Goal: Information Seeking & Learning: Check status

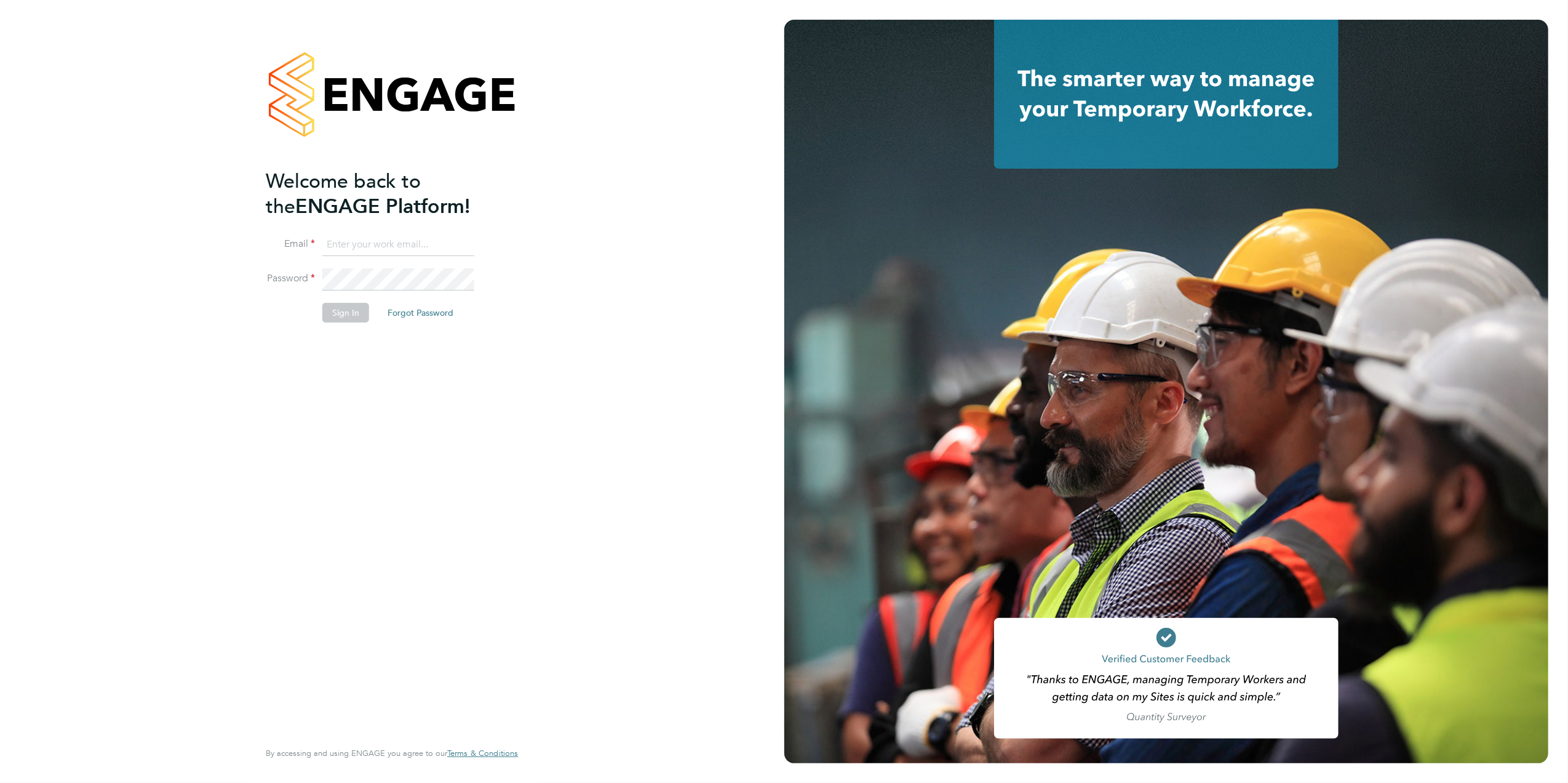
type input "caroline.waithera@bluearrow.co.uk"
click at [348, 322] on button "Sign In" at bounding box center [345, 313] width 47 height 20
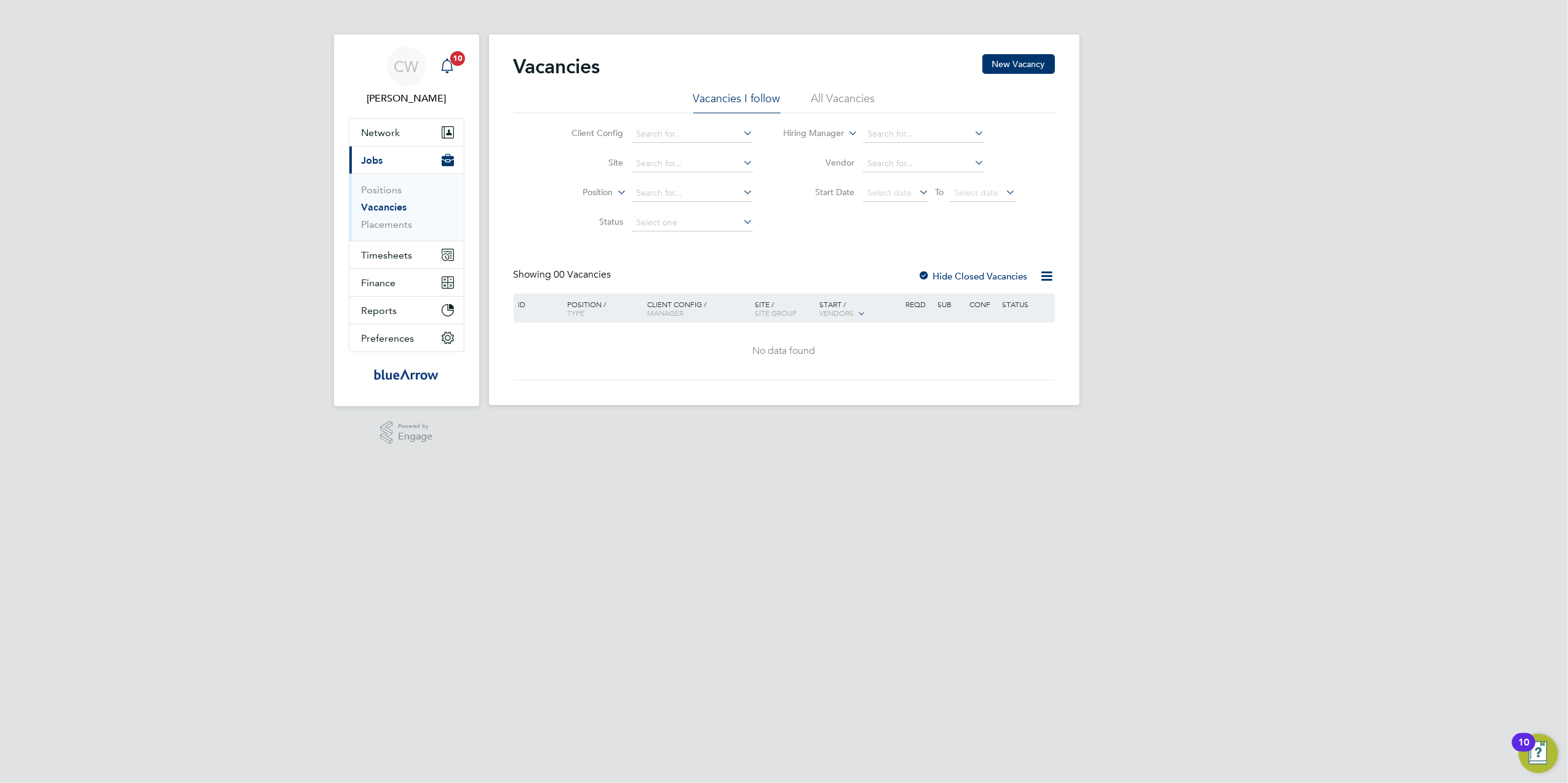
click at [452, 67] on icon "Main navigation" at bounding box center [448, 64] width 12 height 12
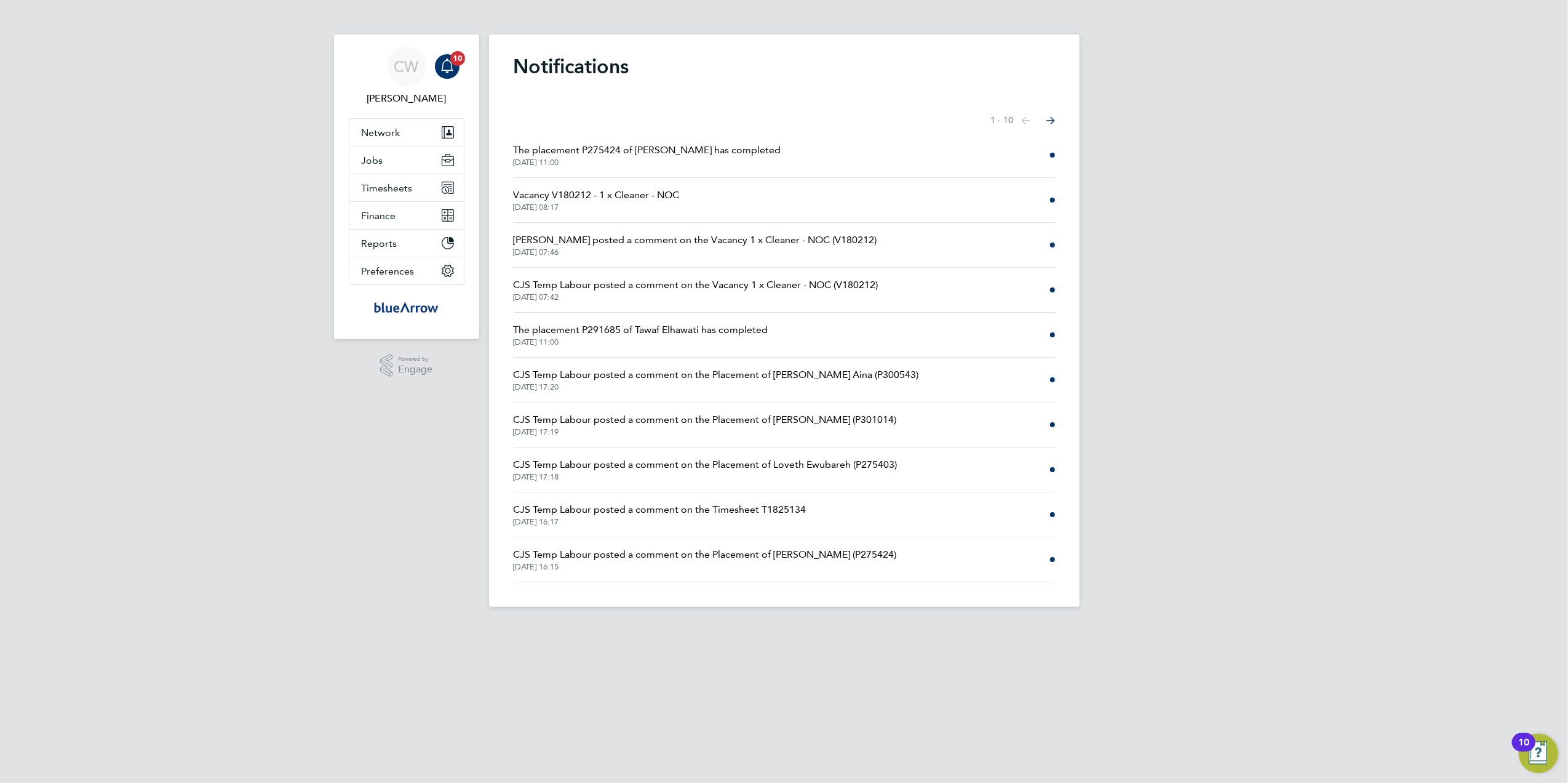
click at [712, 149] on span "The placement P275424 of [PERSON_NAME] has completed" at bounding box center [647, 150] width 268 height 15
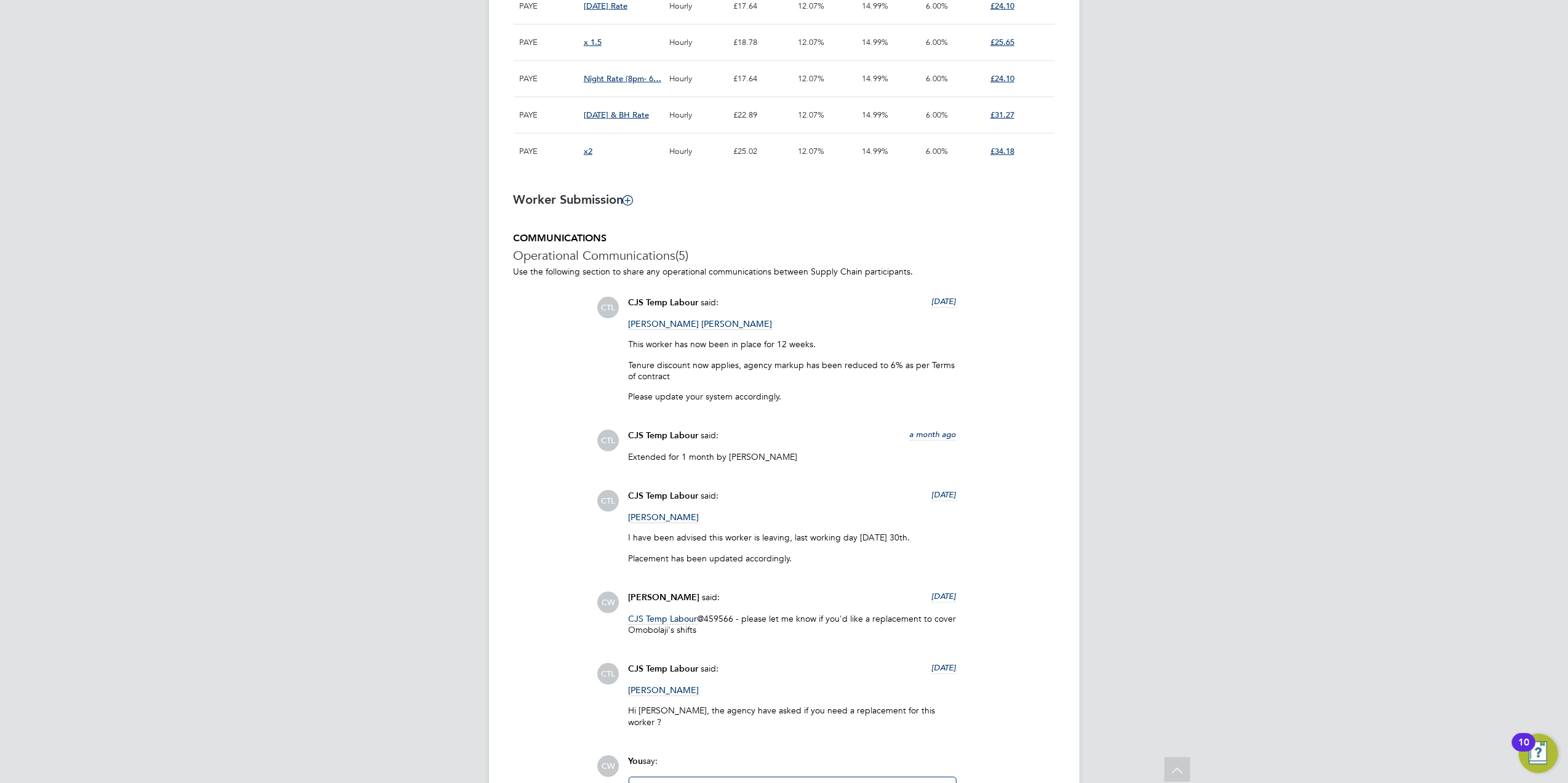
click at [662, 692] on span "[PERSON_NAME]" at bounding box center [664, 690] width 71 height 12
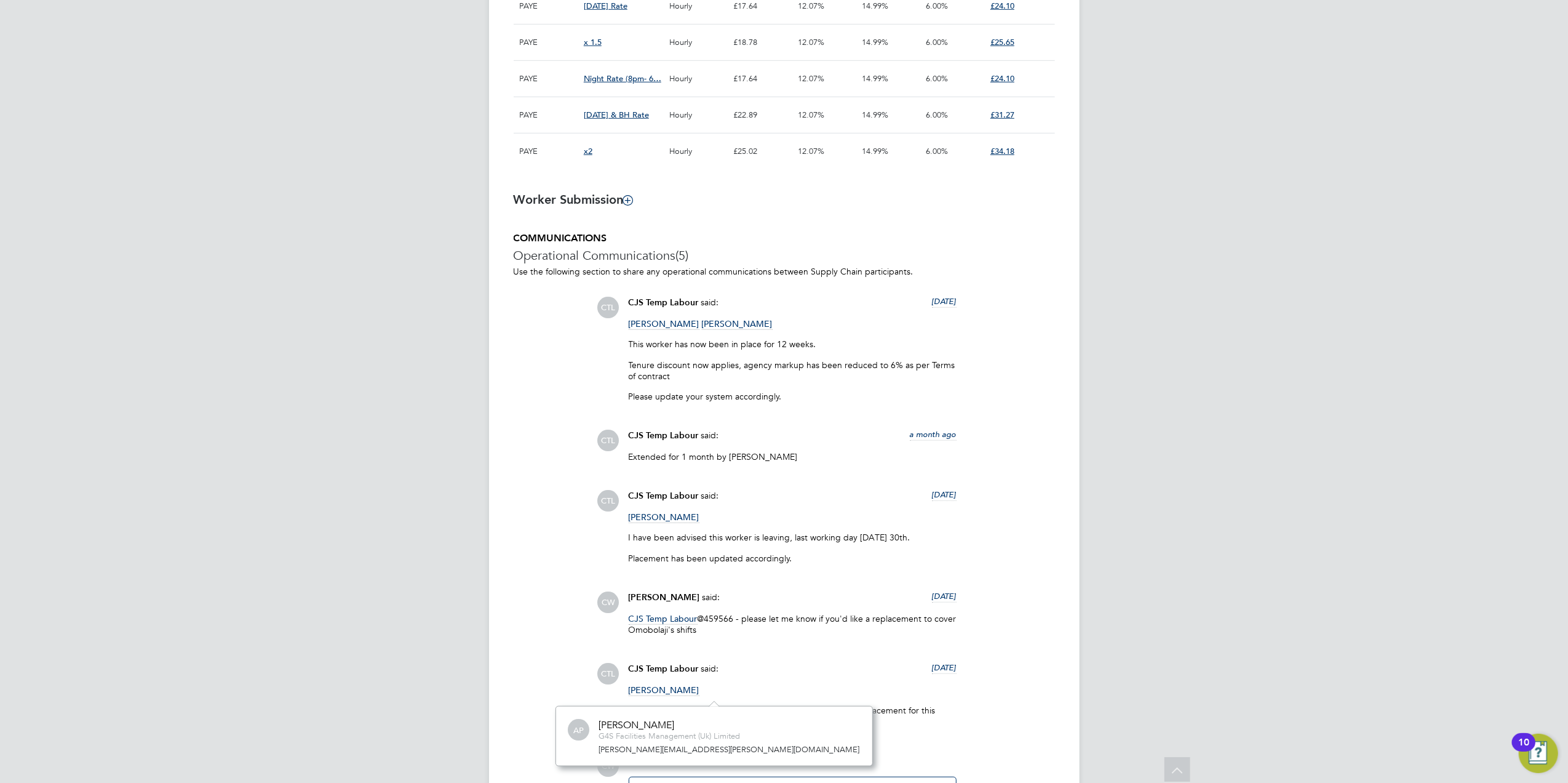
click at [660, 694] on span "[PERSON_NAME]" at bounding box center [664, 690] width 71 height 12
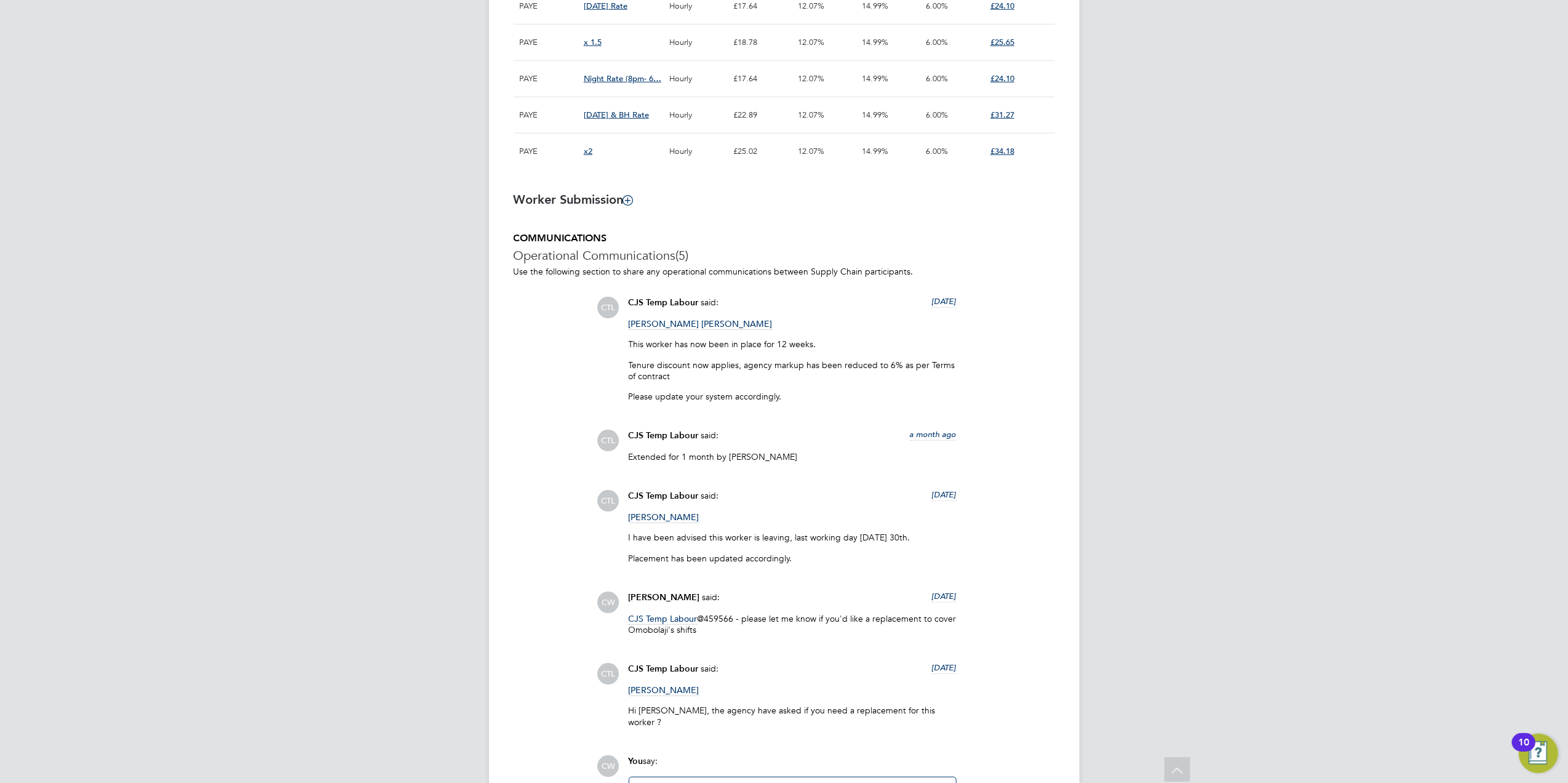
click at [660, 694] on span "[PERSON_NAME]" at bounding box center [664, 690] width 71 height 12
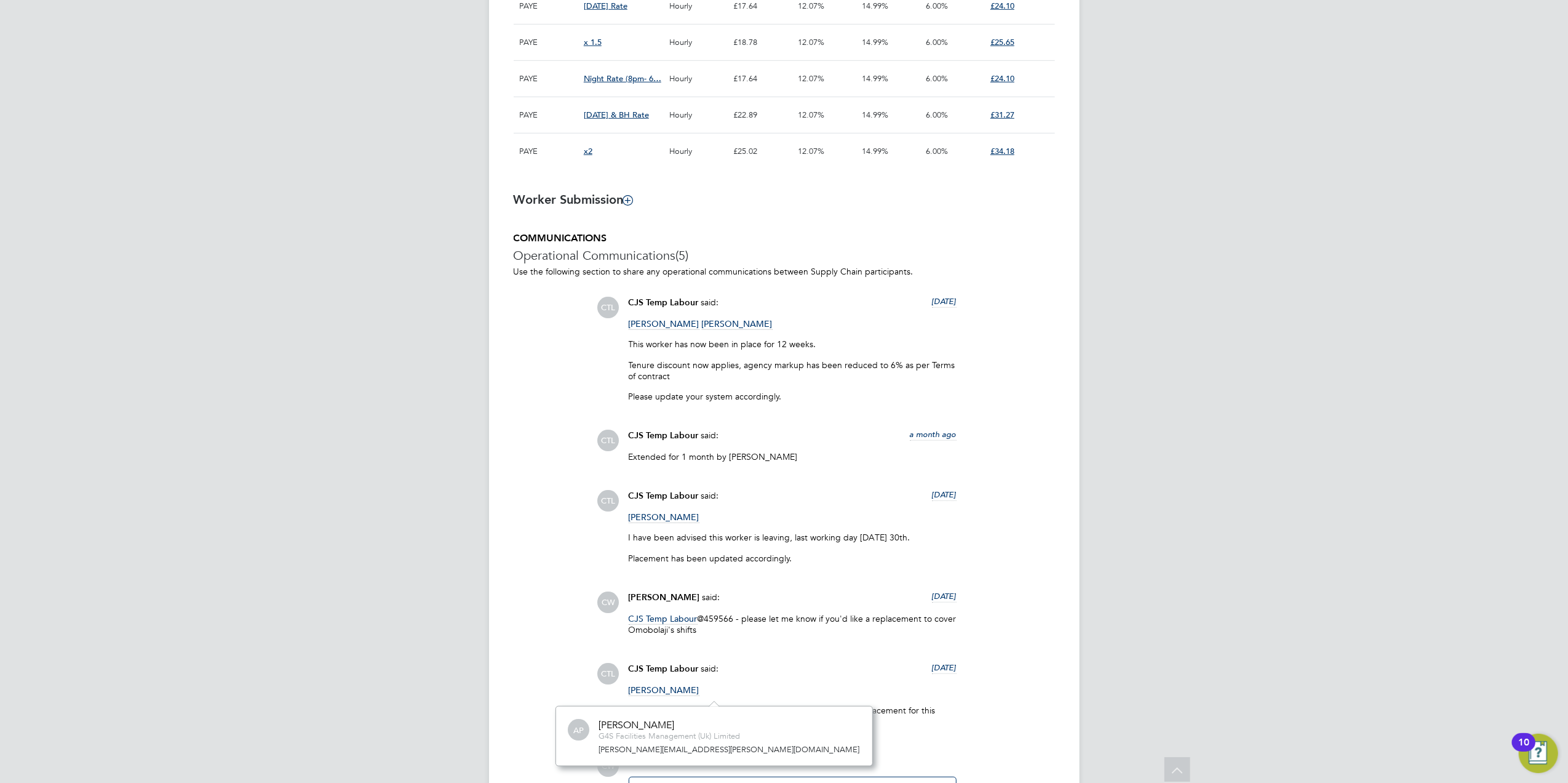
click at [655, 750] on link "[PERSON_NAME][EMAIL_ADDRESS][PERSON_NAME][DOMAIN_NAME]" at bounding box center [729, 749] width 261 height 10
click at [705, 678] on div "CJS Temp Labour said: [DATE]" at bounding box center [792, 674] width 328 height 22
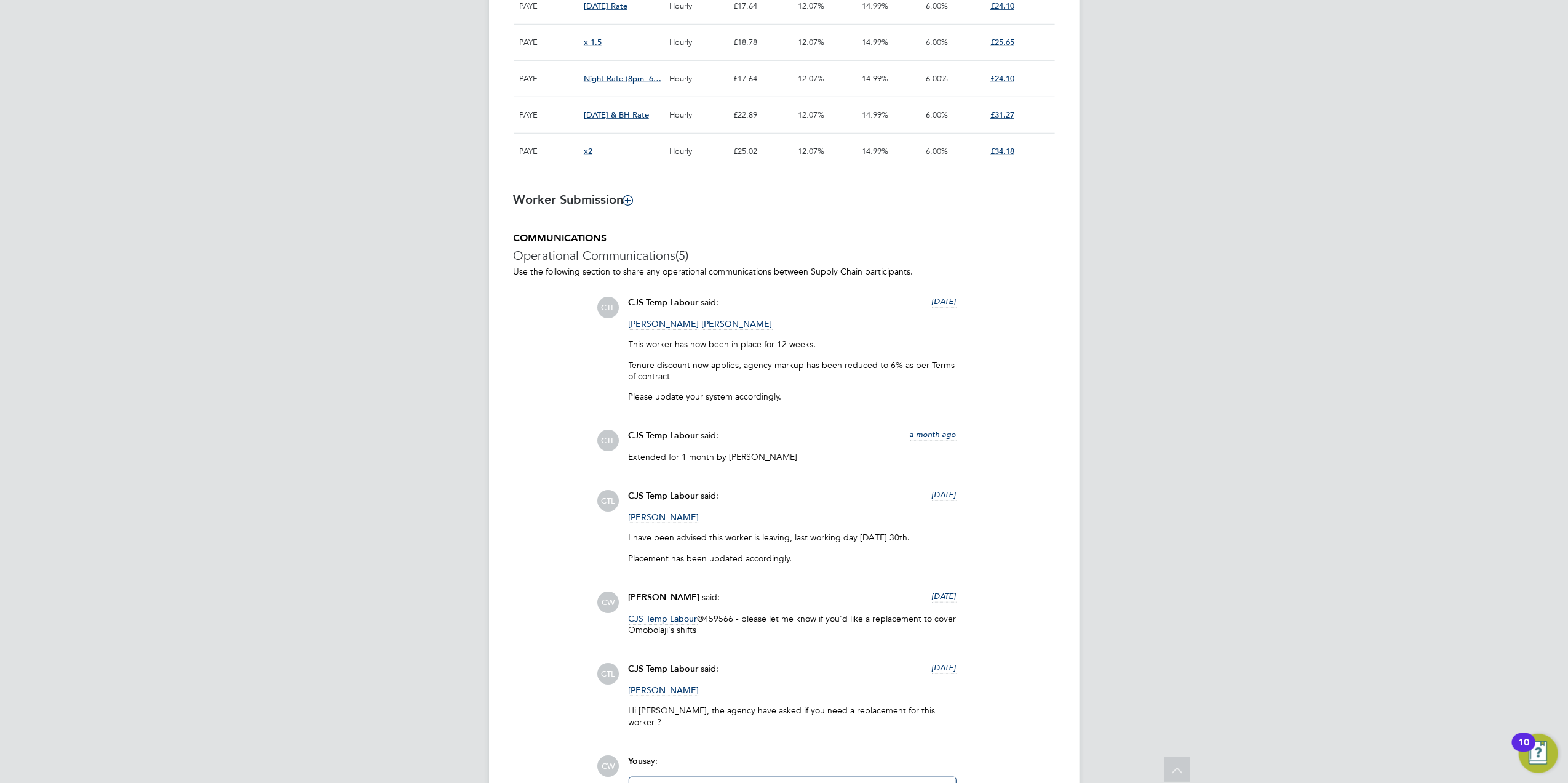
click at [672, 692] on span "[PERSON_NAME]" at bounding box center [664, 690] width 71 height 12
